Goal: Task Accomplishment & Management: Use online tool/utility

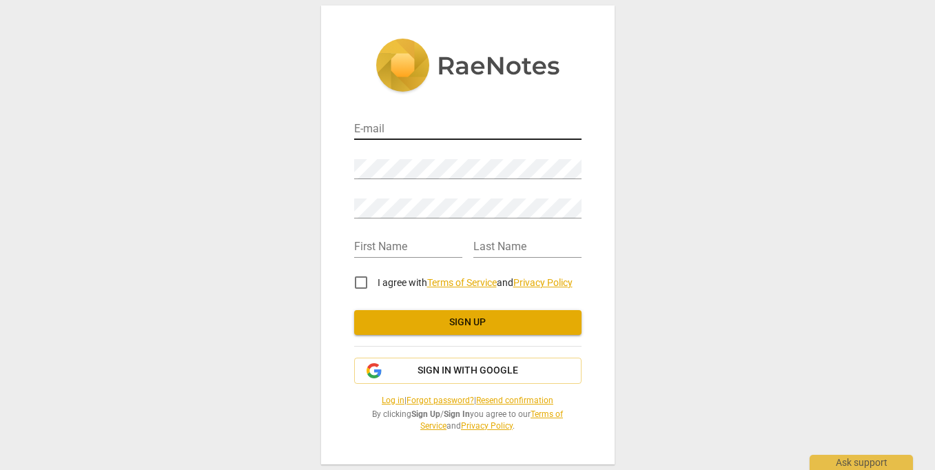
click at [449, 138] on input "email" at bounding box center [467, 130] width 227 height 20
type input "[PERSON_NAME][EMAIL_ADDRESS][PERSON_NAME][DOMAIN_NAME]"
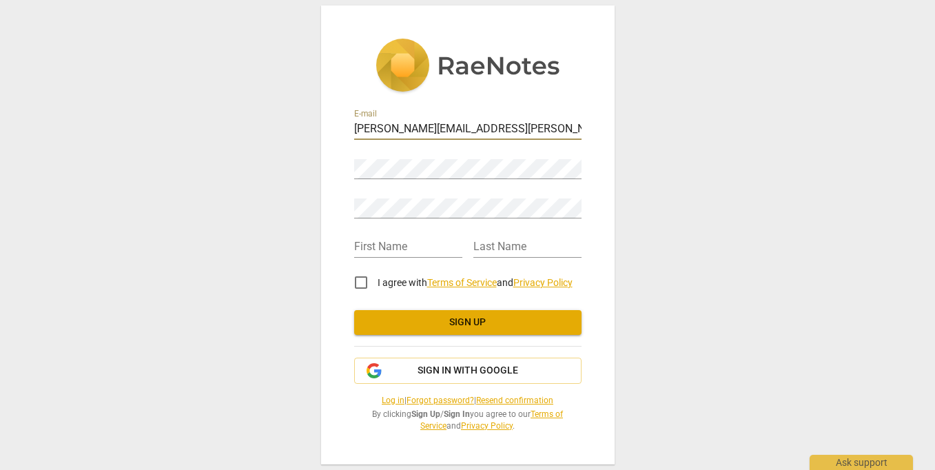
type input "Sarah"
type input "DeGrave"
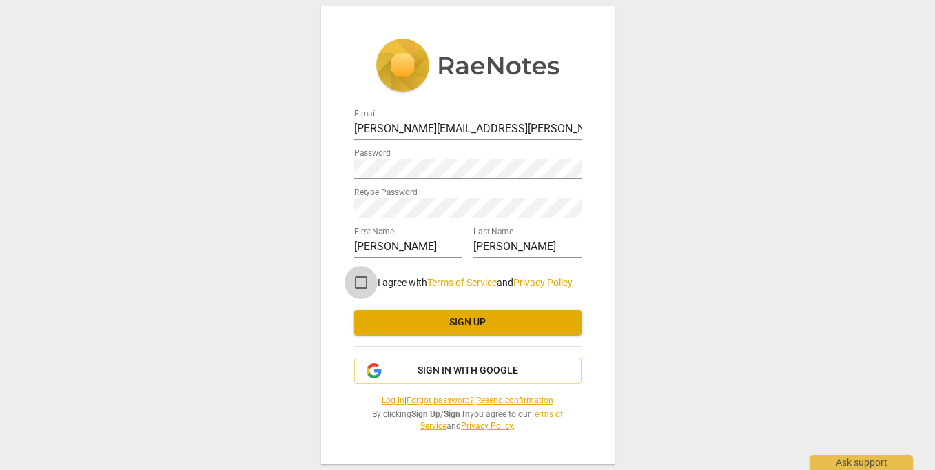
click at [362, 285] on input "I agree with Terms of Service and Privacy Policy" at bounding box center [361, 282] width 33 height 33
checkbox input "true"
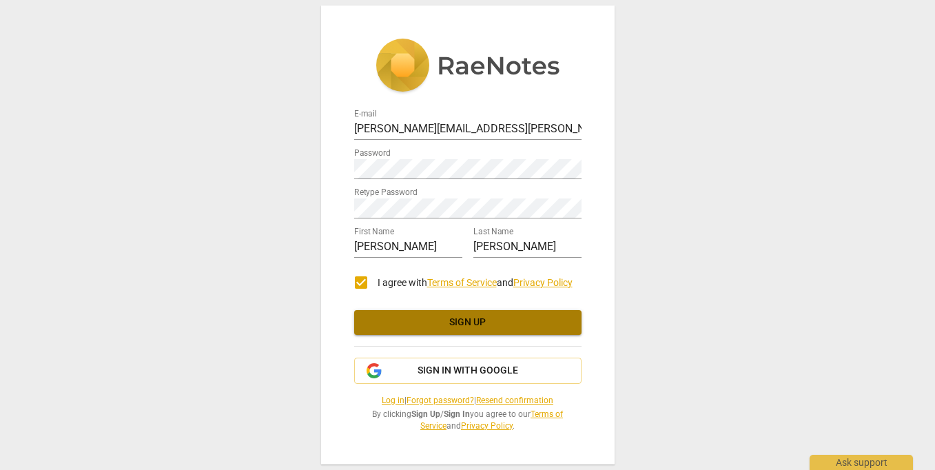
click at [438, 325] on span "Sign up" at bounding box center [467, 323] width 205 height 14
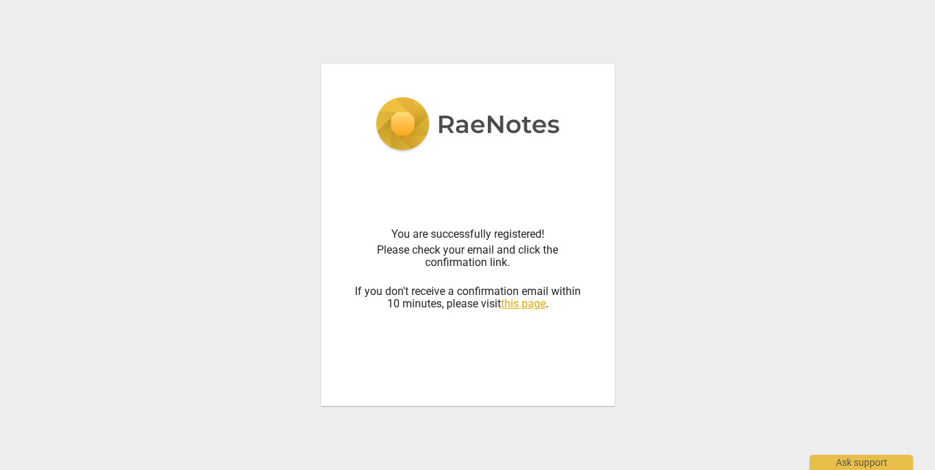
click at [676, 200] on div "You are successfully registered! Please check your email and click the confirma…" at bounding box center [467, 235] width 935 height 470
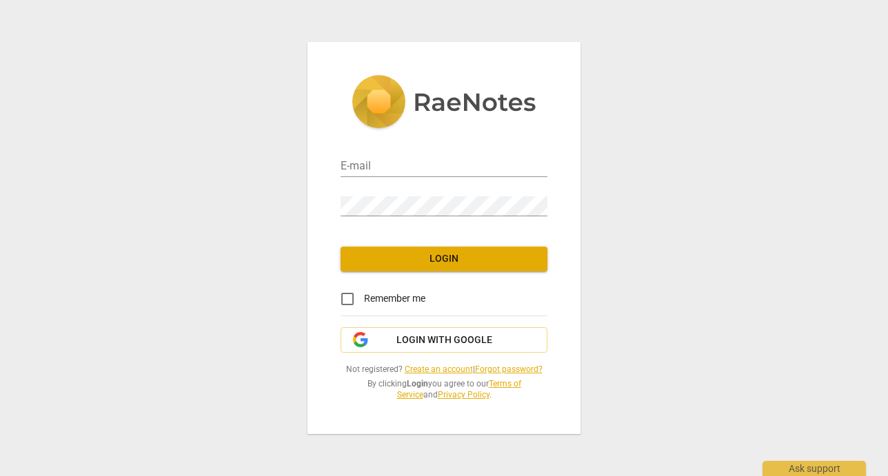
type input "[PERSON_NAME][EMAIL_ADDRESS][PERSON_NAME][DOMAIN_NAME]"
click at [352, 295] on input "Remember me" at bounding box center [347, 299] width 33 height 33
checkbox input "true"
click at [387, 266] on button "Login" at bounding box center [443, 259] width 207 height 25
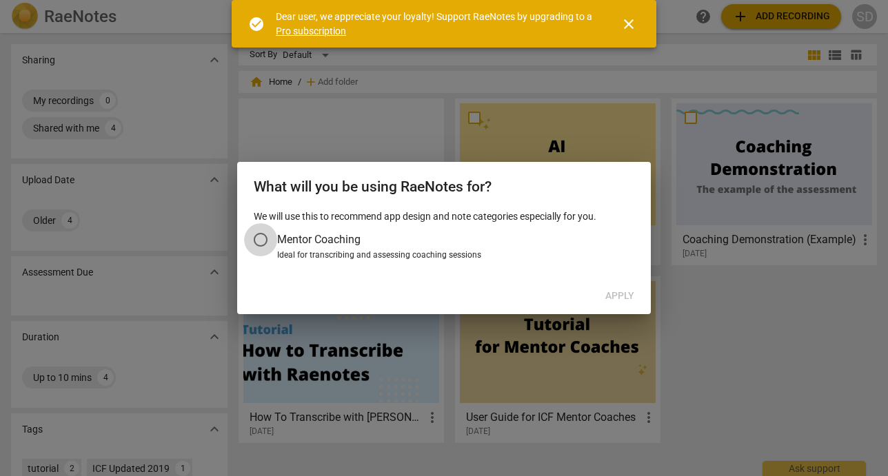
click at [266, 234] on input "Mentor Coaching" at bounding box center [260, 239] width 33 height 33
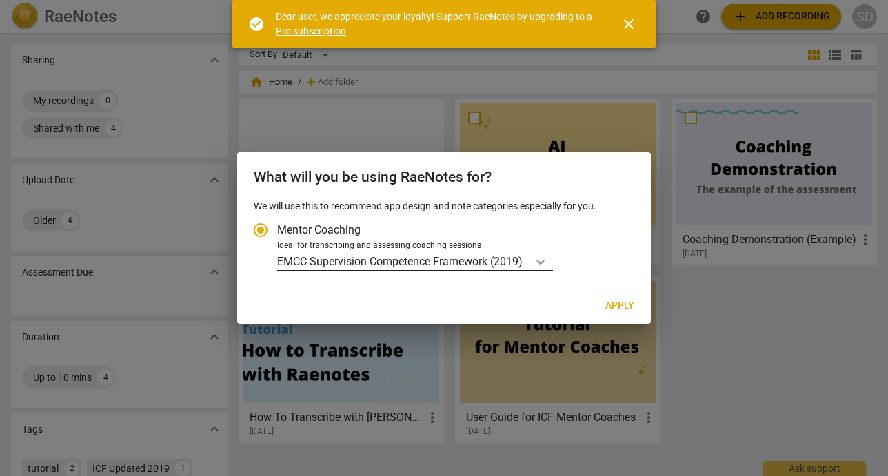
click at [544, 259] on icon "Account type" at bounding box center [540, 262] width 14 height 14
click at [0, 0] on input "Ideal for transcribing and assessing coaching sessions EMCC Supervision Compete…" at bounding box center [0, 0] width 0 height 0
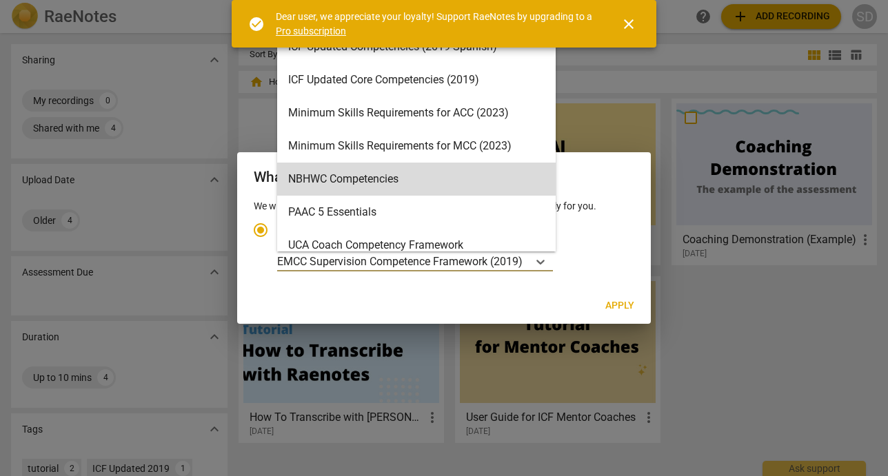
scroll to position [250, 0]
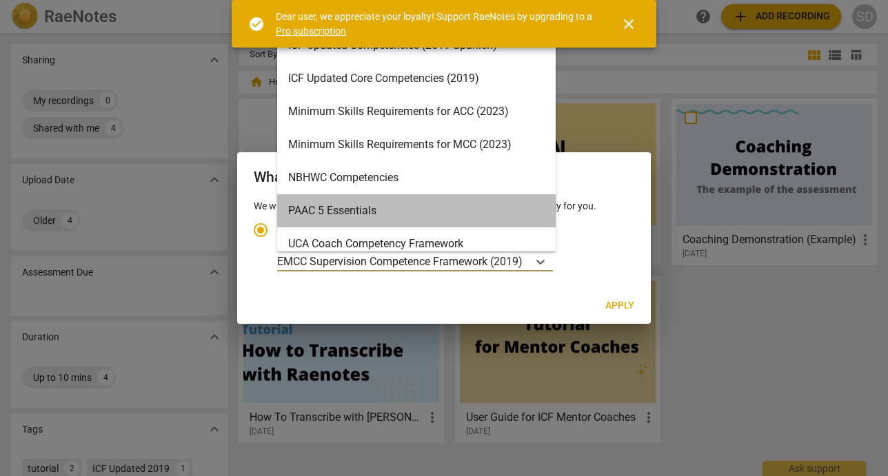
click at [480, 216] on div "PAAC 5 Essentials" at bounding box center [416, 210] width 278 height 33
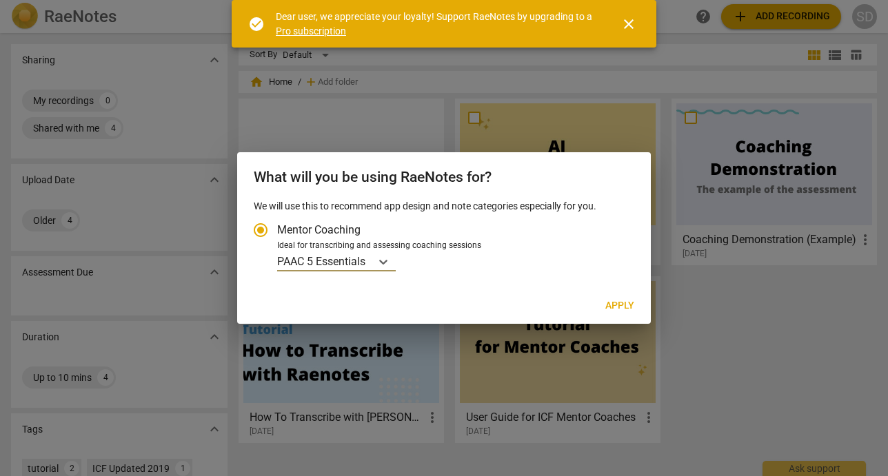
click at [620, 305] on span "Apply" at bounding box center [619, 306] width 29 height 14
radio input "false"
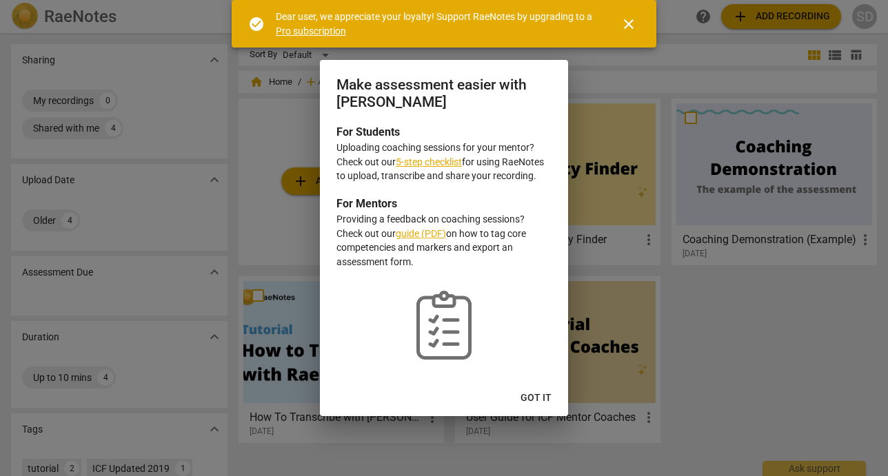
click at [450, 160] on link "5-step checklist" at bounding box center [429, 161] width 66 height 11
click at [531, 400] on span "Got it" at bounding box center [535, 398] width 31 height 14
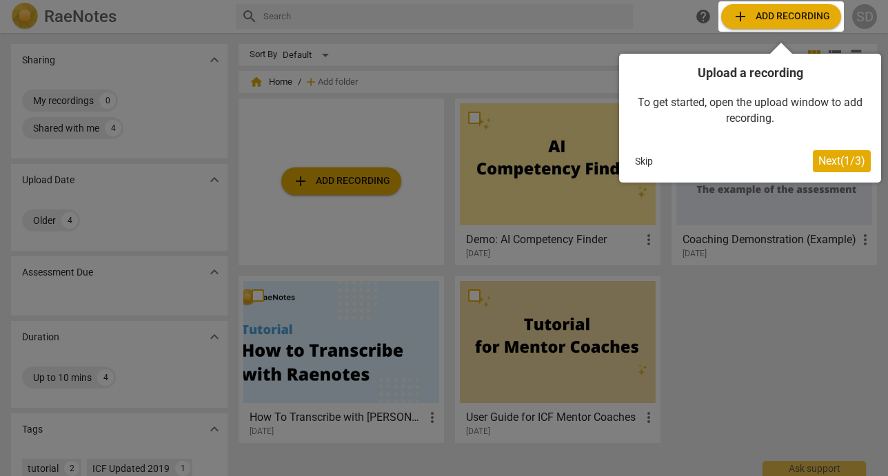
click at [820, 161] on span "Next ( 1 / 3 )" at bounding box center [841, 160] width 47 height 13
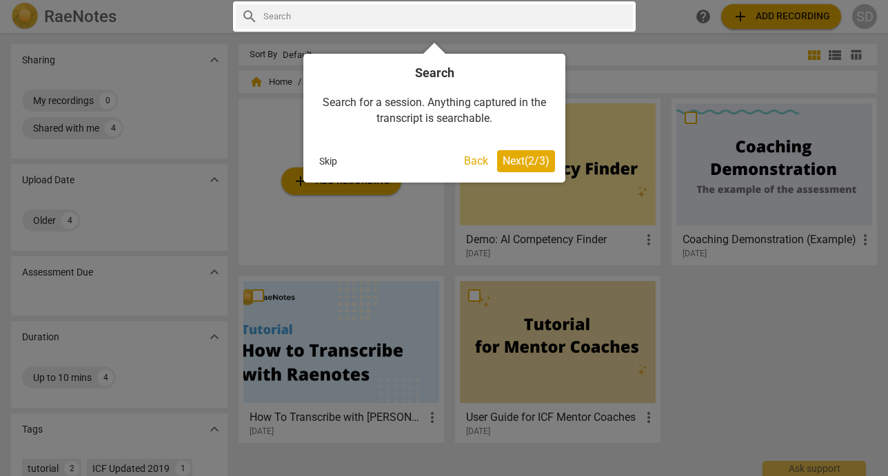
click at [535, 163] on span "Next ( 2 / 3 )" at bounding box center [525, 160] width 47 height 13
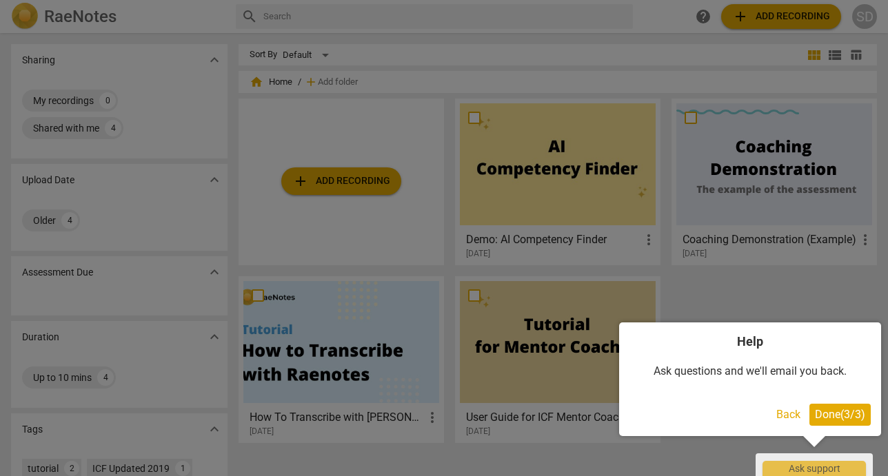
click at [832, 413] on span "Done ( 3 / 3 )" at bounding box center [840, 414] width 50 height 13
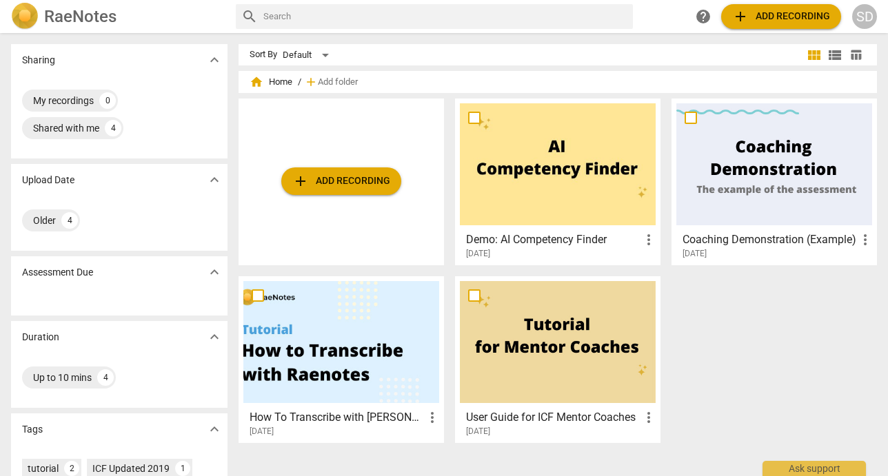
click at [773, 18] on span "add Add recording" at bounding box center [781, 16] width 98 height 17
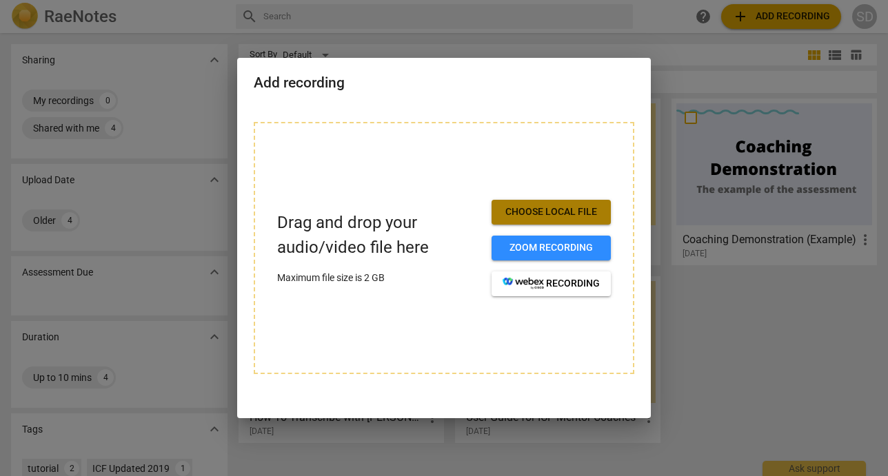
click at [552, 210] on span "Choose local file" at bounding box center [550, 212] width 97 height 14
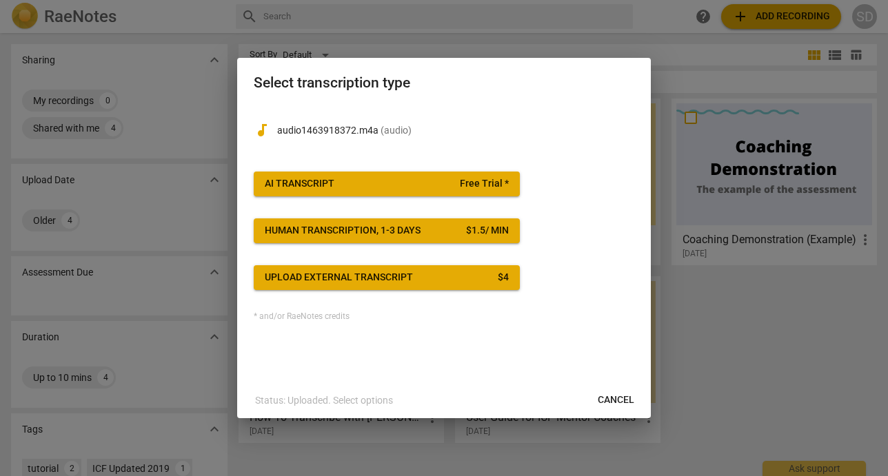
click at [611, 399] on span "Cancel" at bounding box center [615, 400] width 37 height 14
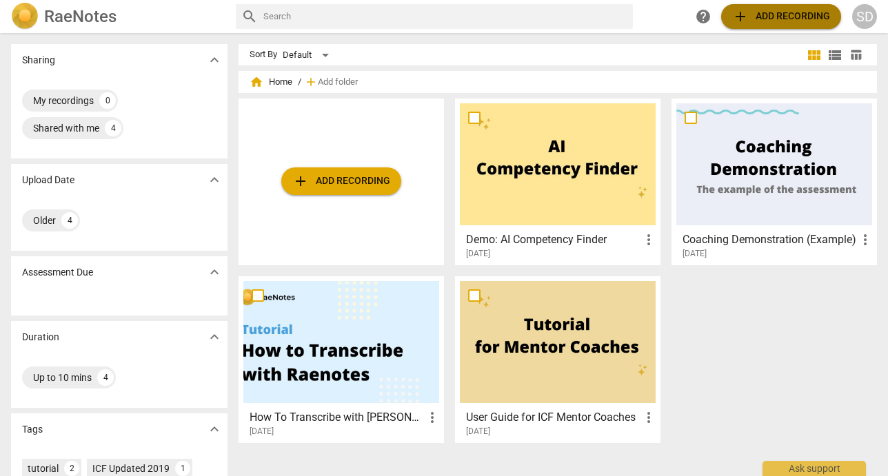
click at [793, 19] on span "add Add recording" at bounding box center [781, 16] width 98 height 17
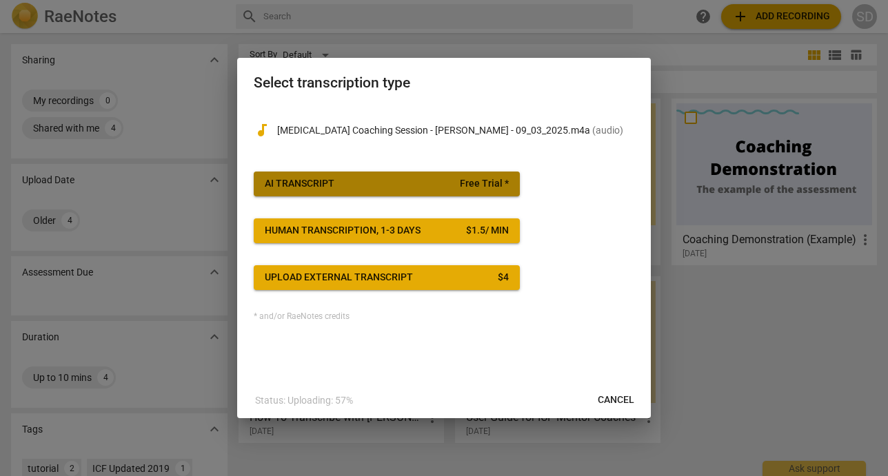
click at [358, 181] on span "AI Transcript Free Trial *" at bounding box center [387, 184] width 244 height 14
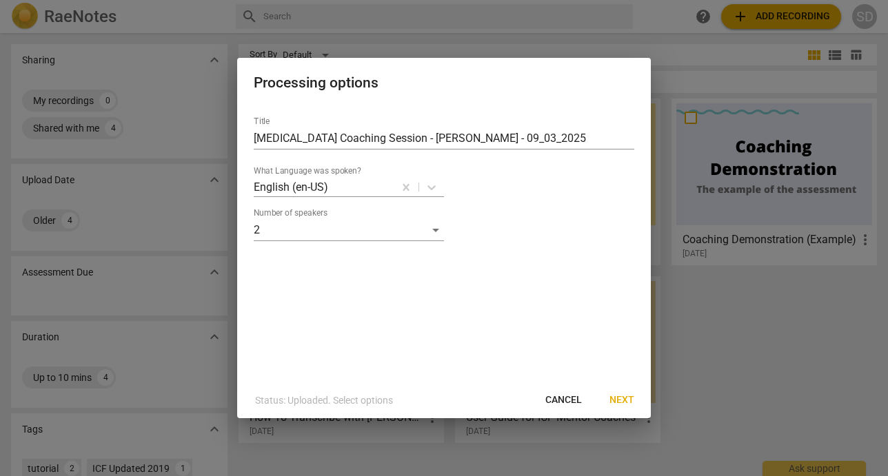
click at [617, 398] on span "Next" at bounding box center [621, 400] width 25 height 14
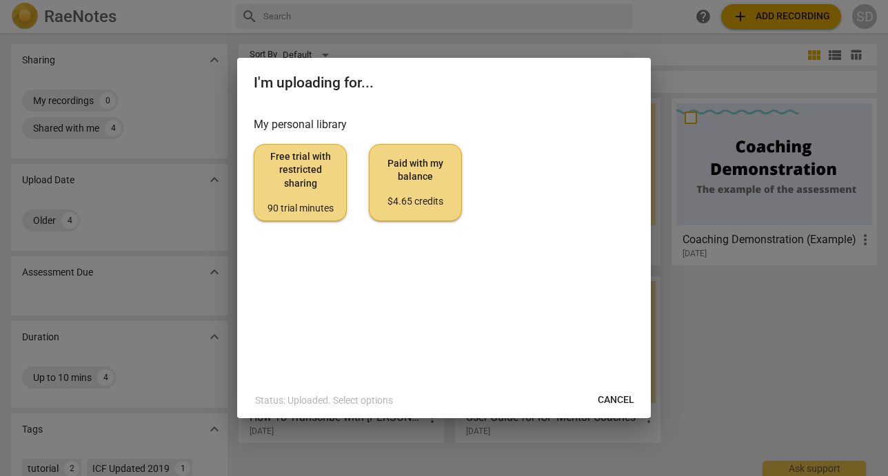
click at [309, 192] on span "Free trial with restricted sharing 90 trial minutes" at bounding box center [300, 182] width 70 height 65
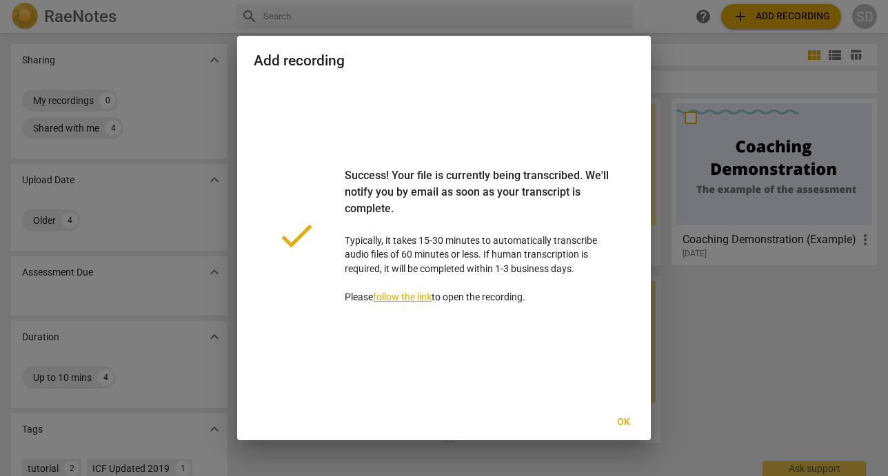
click at [620, 420] on span "Ok" at bounding box center [623, 423] width 22 height 14
